Goal: Find specific page/section: Find specific page/section

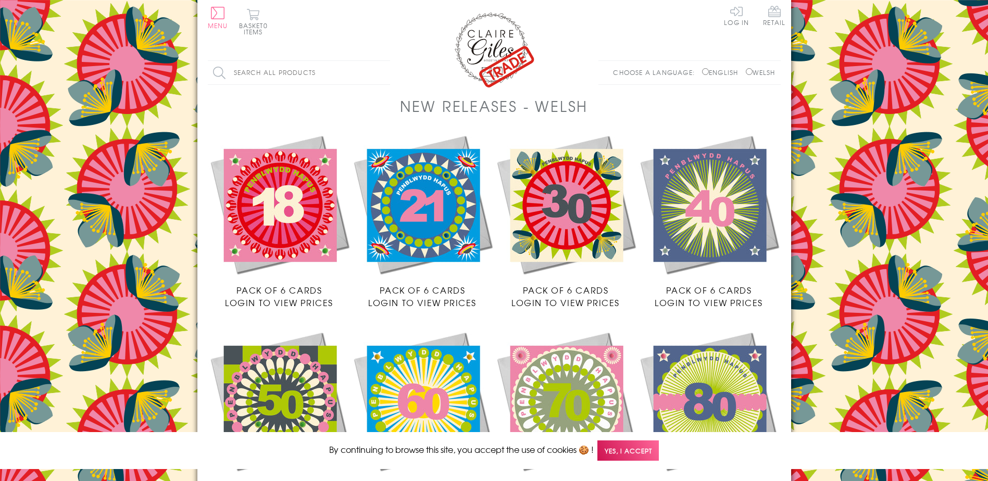
click at [219, 71] on input "Search all products" at bounding box center [299, 72] width 182 height 23
click at [257, 73] on input "Search all products" at bounding box center [299, 72] width 182 height 23
type input "christmas"
click at [380, 61] on input "Search" at bounding box center [385, 72] width 10 height 23
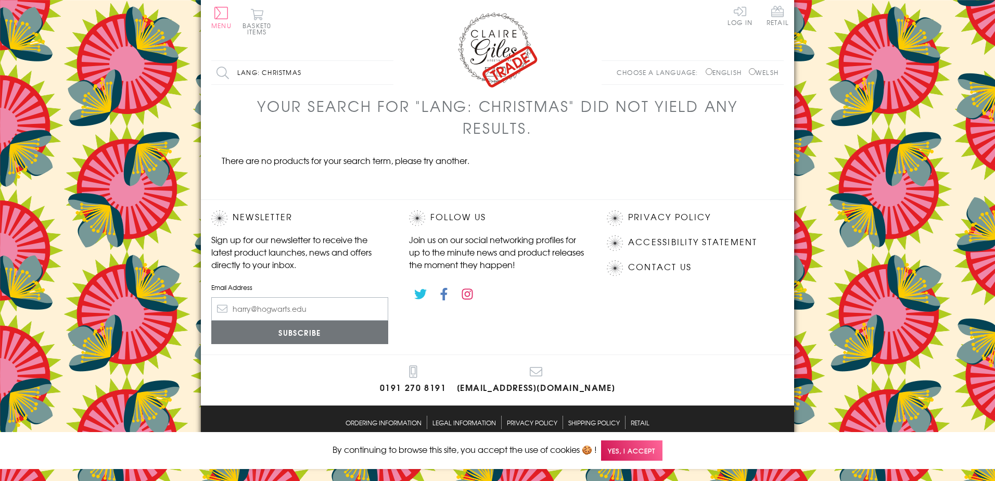
click at [706, 74] on input "English" at bounding box center [709, 71] width 7 height 7
radio input "true"
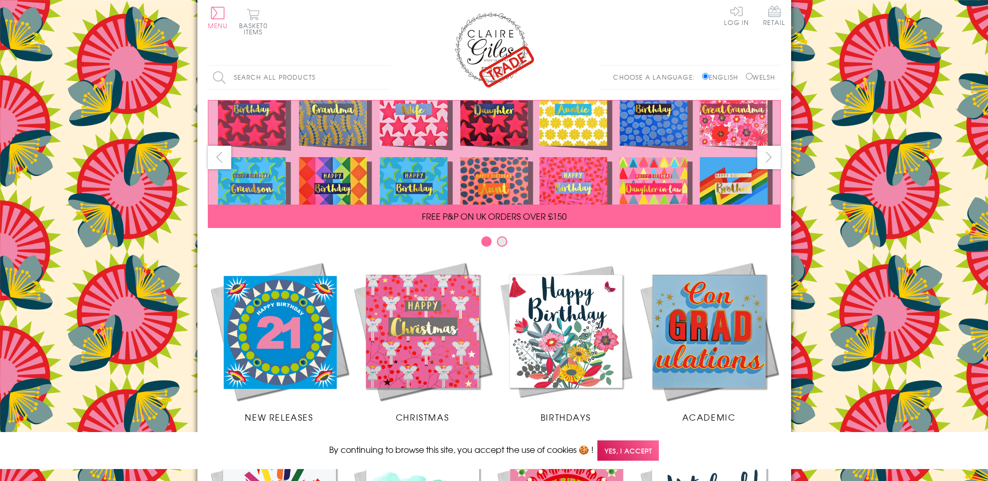
click at [429, 414] on span "Christmas" at bounding box center [422, 417] width 53 height 12
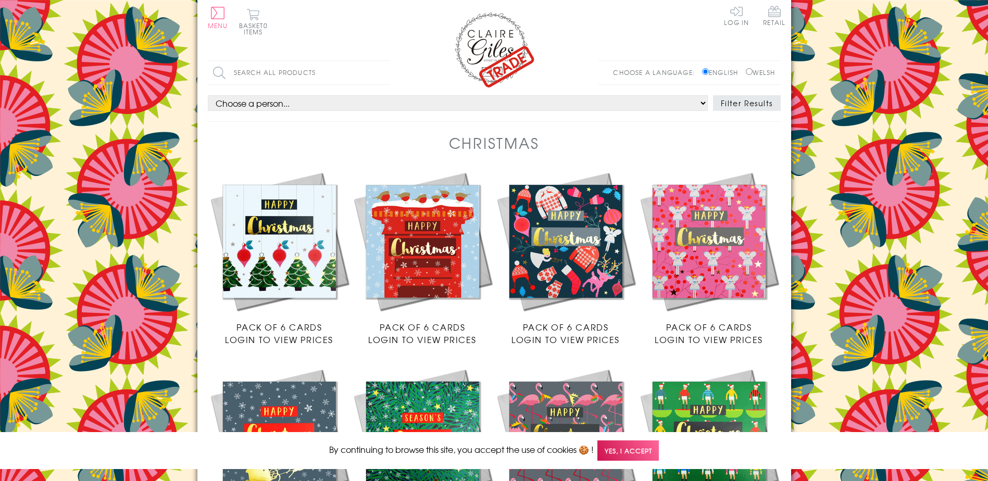
click at [745, 74] on input "Welsh" at bounding box center [748, 71] width 7 height 7
radio input "true"
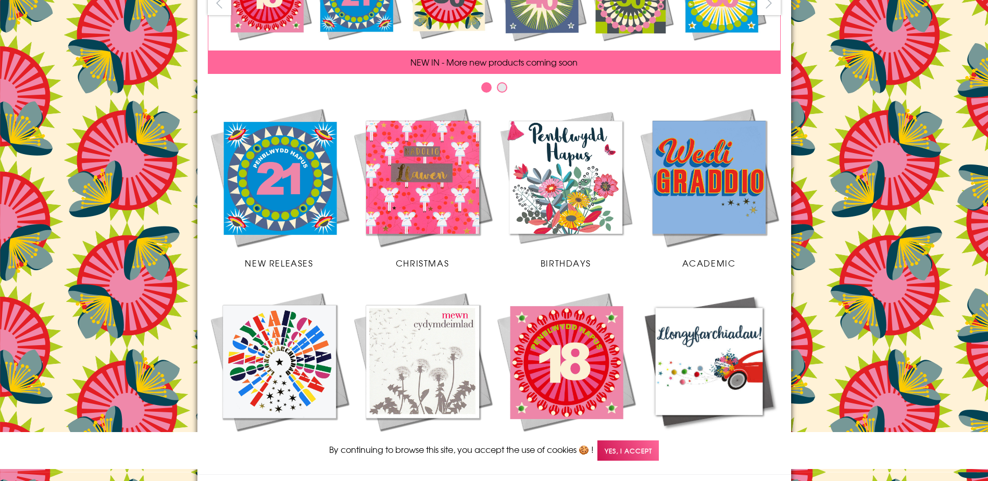
scroll to position [139, 0]
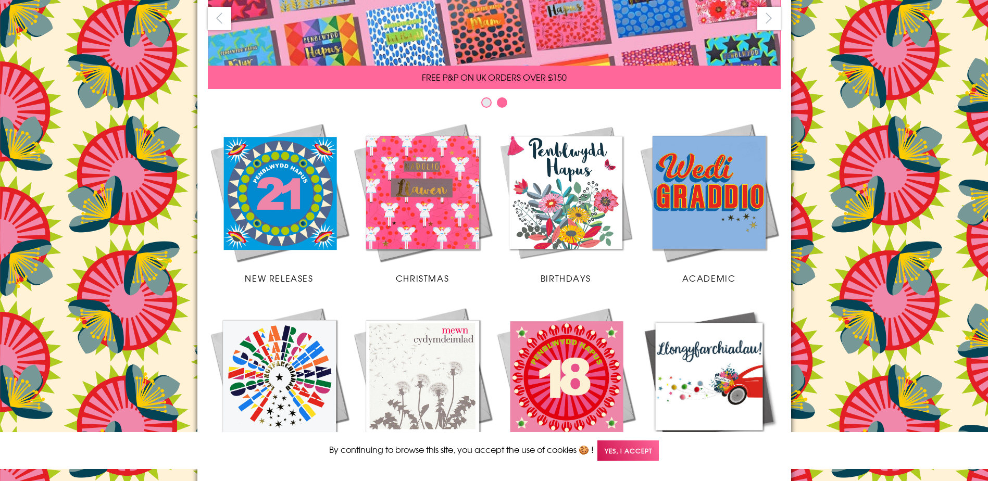
click at [424, 275] on span "Christmas" at bounding box center [422, 278] width 53 height 12
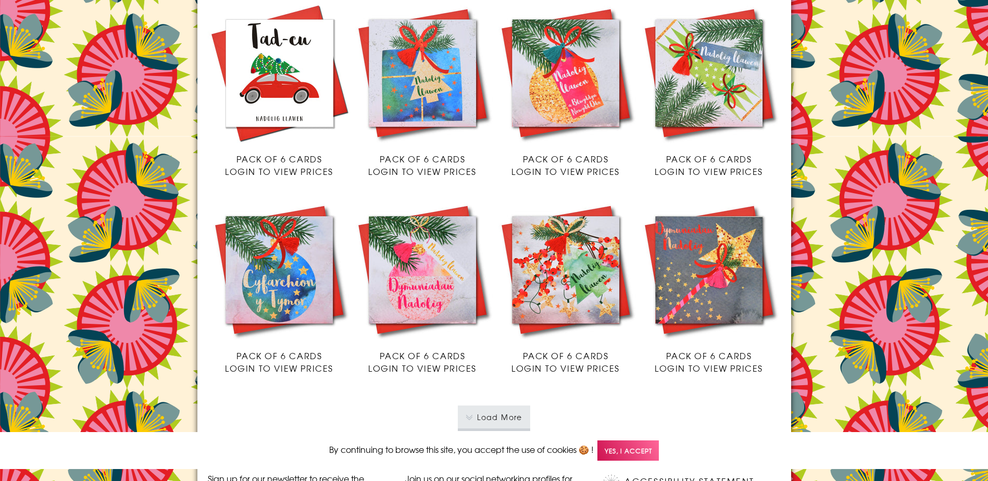
scroll to position [1753, 0]
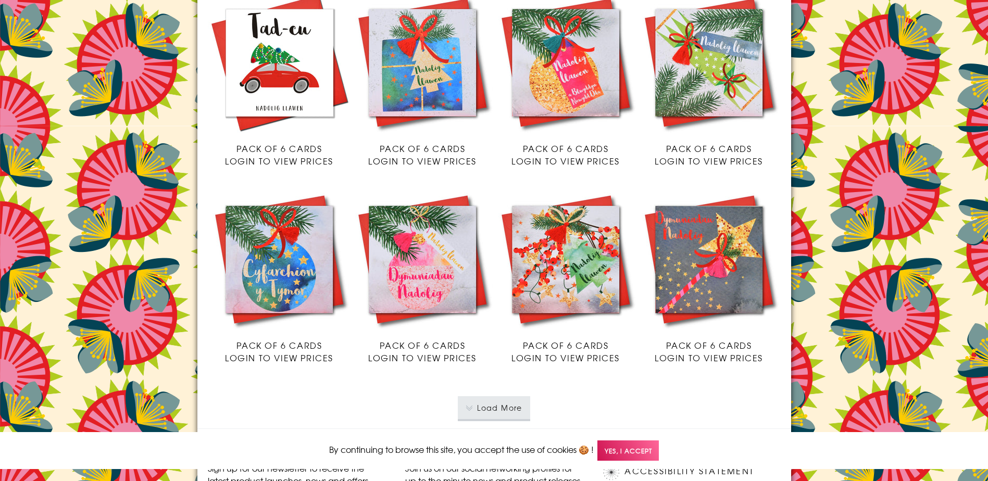
click at [516, 408] on button "Load More" at bounding box center [494, 407] width 72 height 23
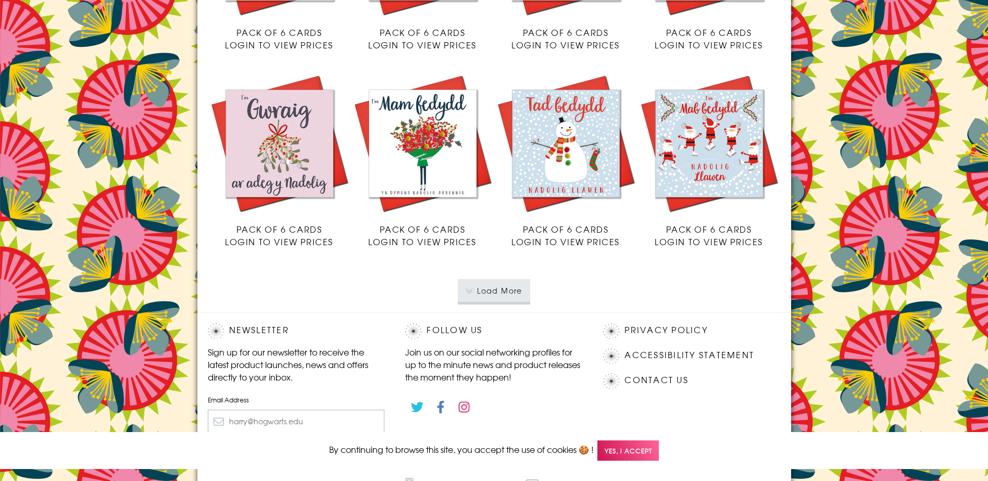
scroll to position [3870, 0]
